Goal: Task Accomplishment & Management: Manage account settings

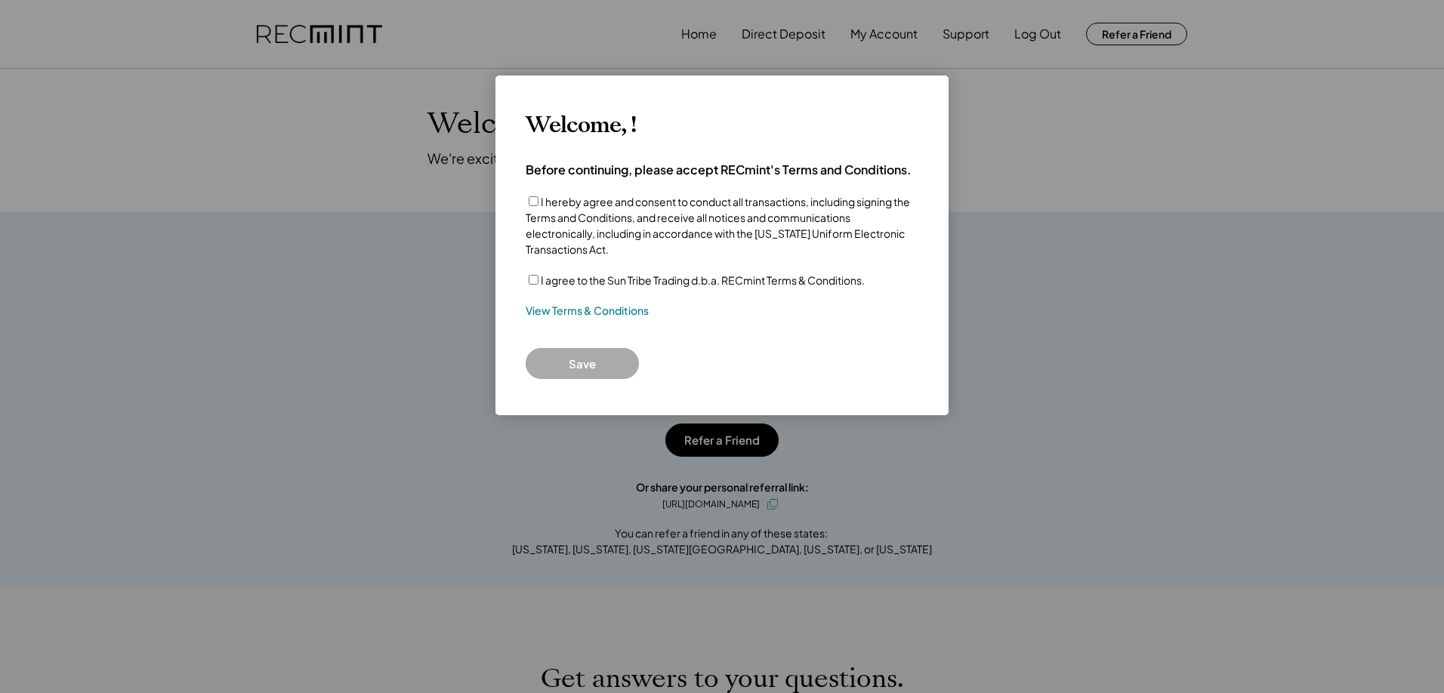
click at [541, 198] on label "I hereby agree and consent to conduct all transactions, including signing the T…" at bounding box center [718, 225] width 384 height 61
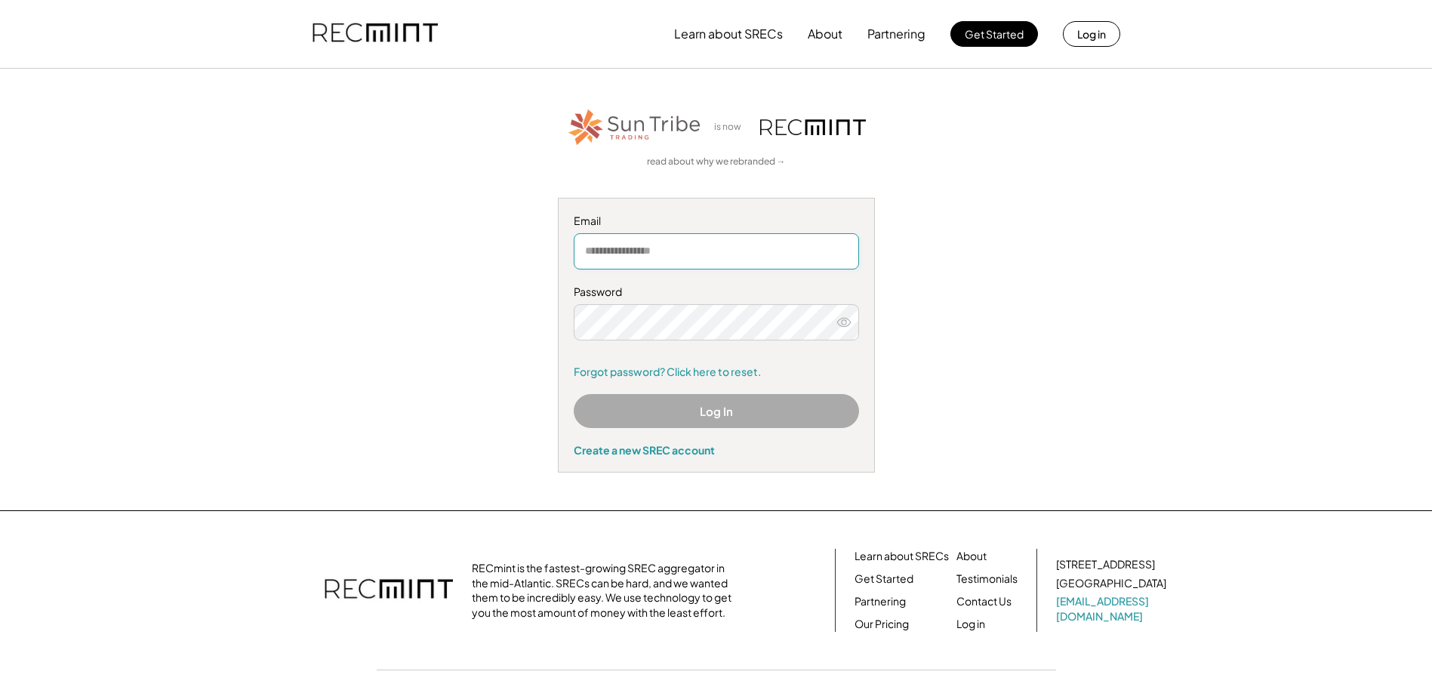
click at [731, 254] on input "email" at bounding box center [716, 251] width 285 height 36
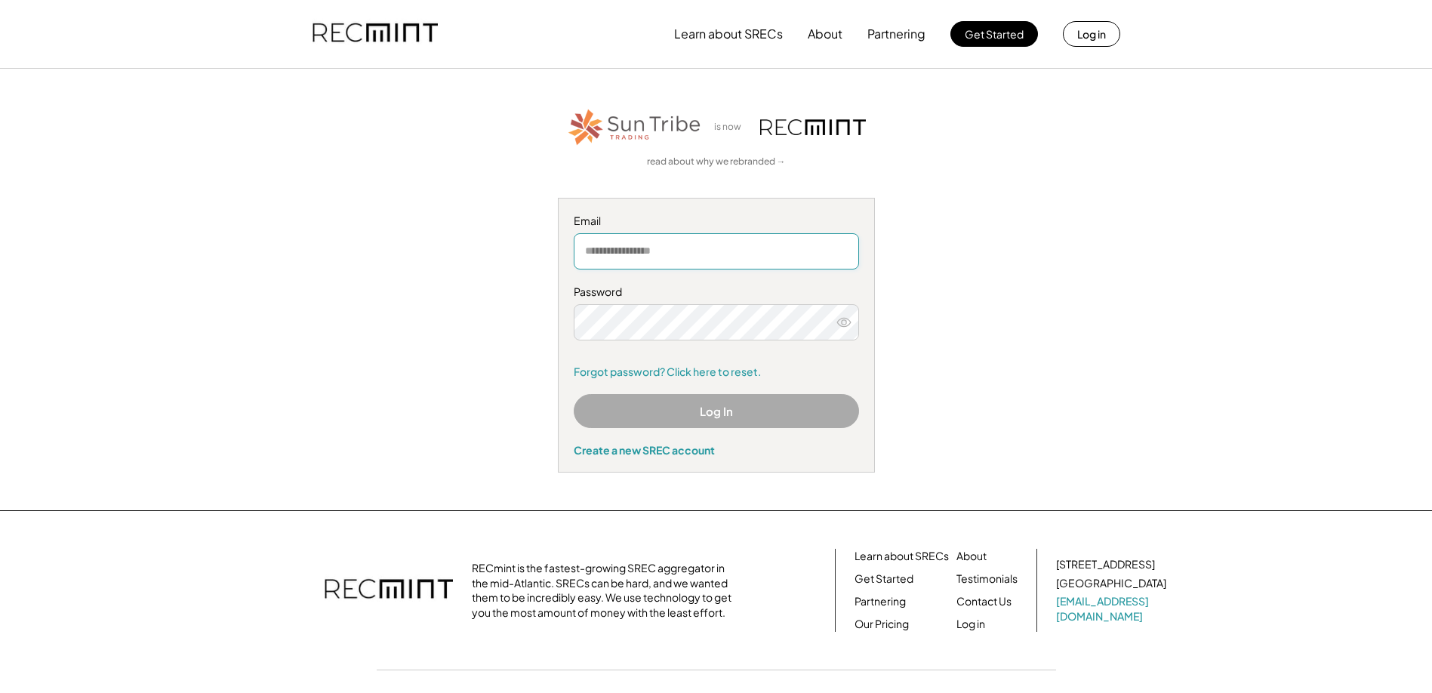
click at [731, 254] on input "email" at bounding box center [716, 251] width 285 height 36
drag, startPoint x: 1359, startPoint y: 2, endPoint x: 608, endPoint y: 254, distance: 792.8
click at [608, 254] on input "email" at bounding box center [716, 251] width 285 height 36
type input "**********"
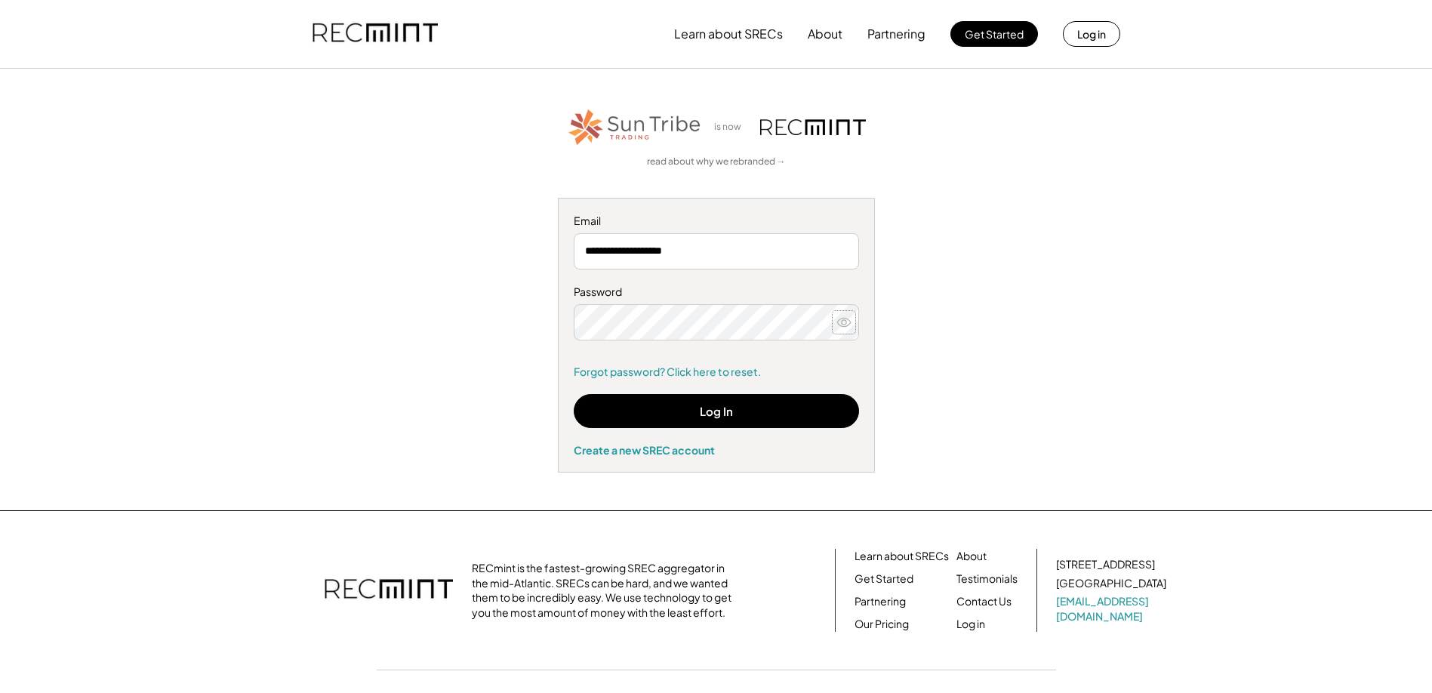
click at [845, 320] on use at bounding box center [844, 322] width 14 height 8
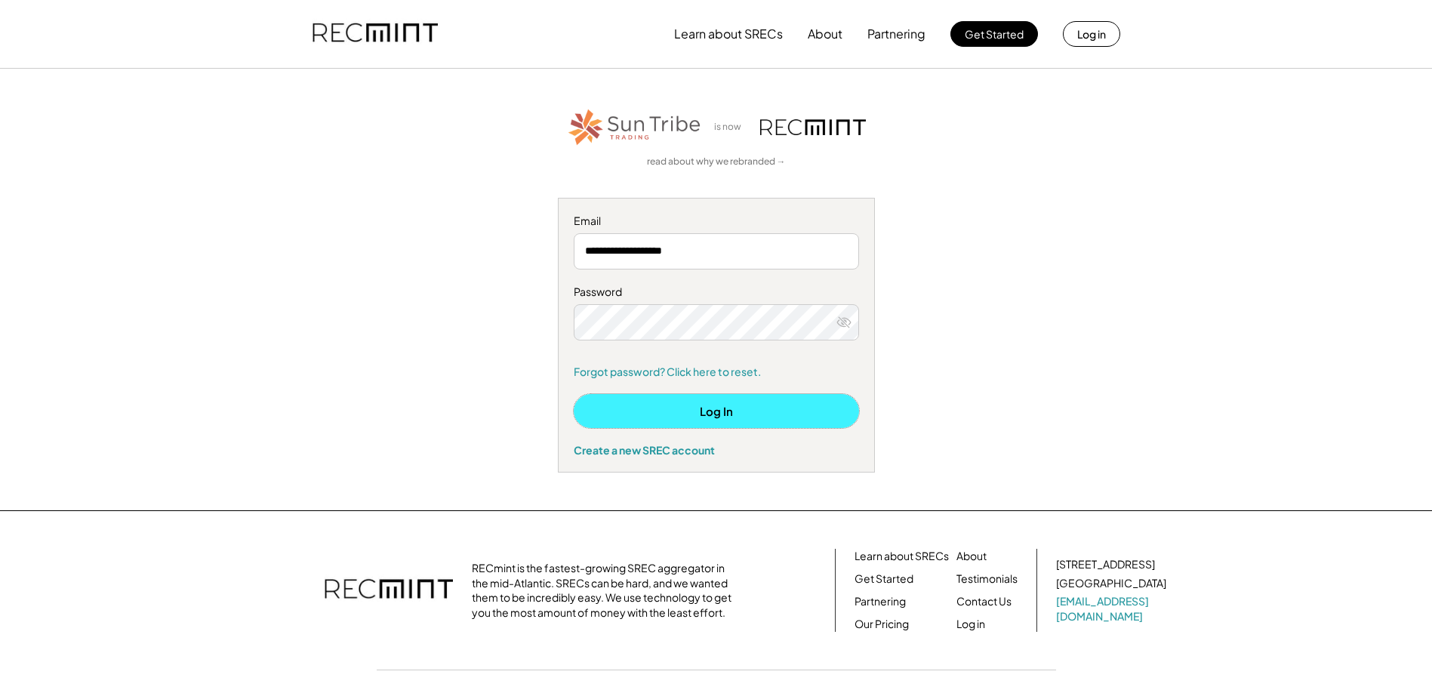
click at [793, 412] on button "Log In" at bounding box center [716, 411] width 285 height 34
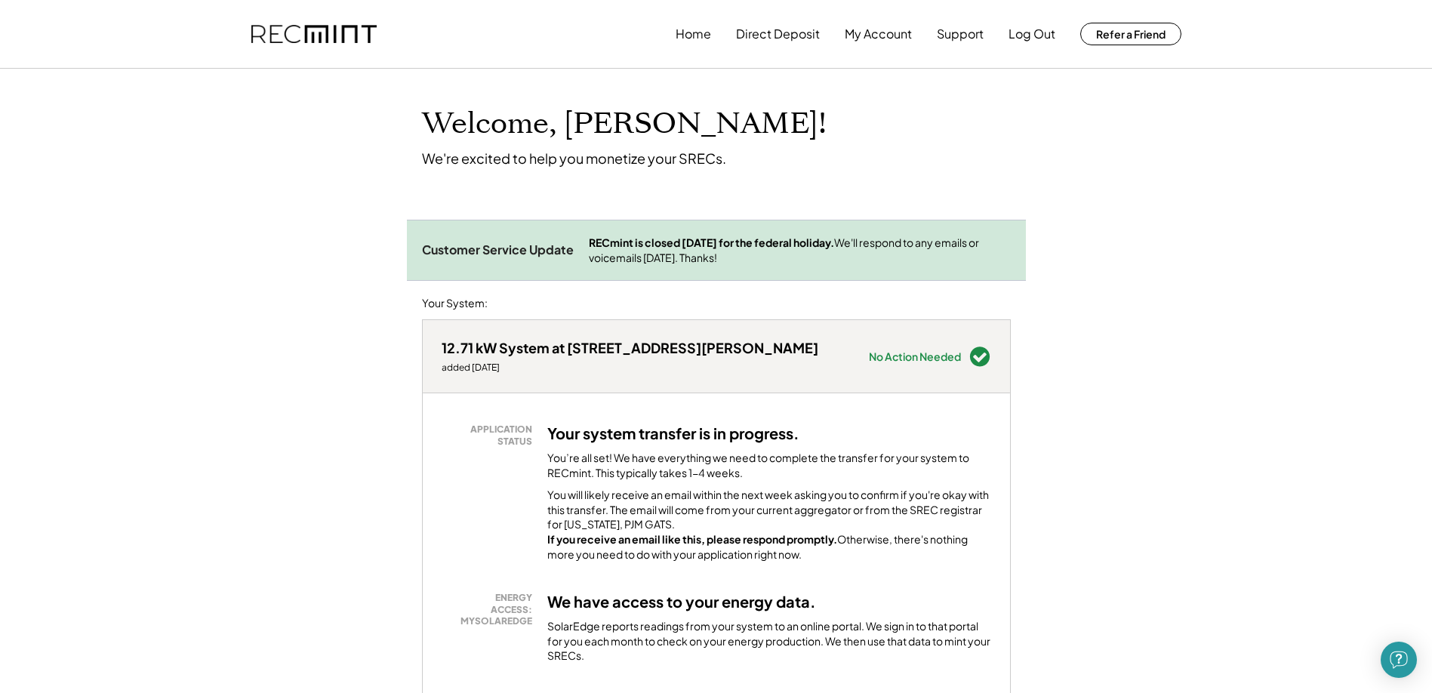
drag, startPoint x: 662, startPoint y: 245, endPoint x: 887, endPoint y: 259, distance: 226.2
click at [887, 259] on div "RECmint is closed [DATE] for the federal holiday. We'll respond to any emails o…" at bounding box center [800, 250] width 422 height 29
